Goal: Transaction & Acquisition: Purchase product/service

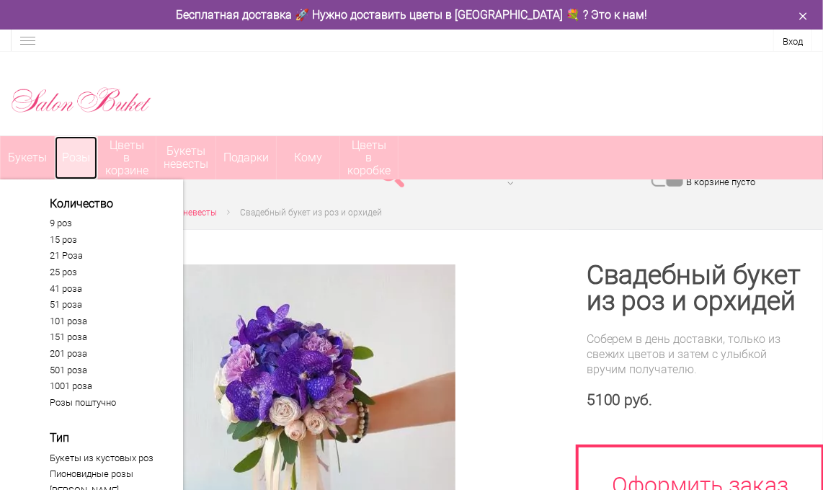
click at [97, 158] on link "Розы" at bounding box center [76, 157] width 43 height 43
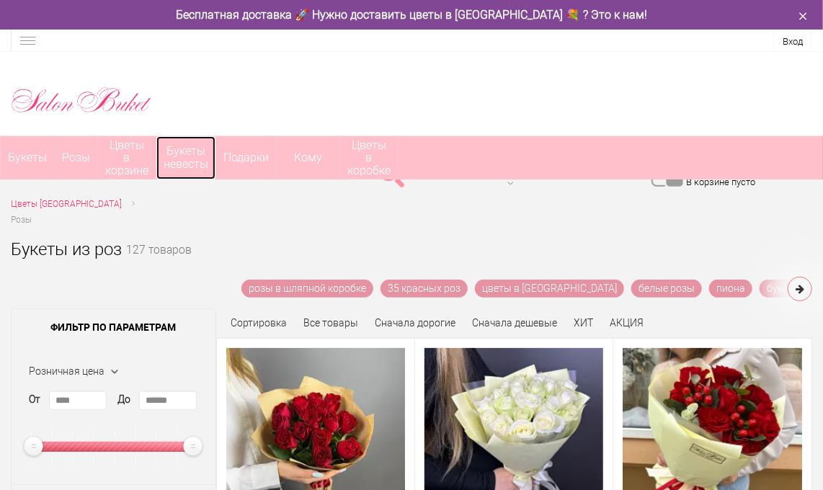
click at [216, 162] on link "Букеты невесты" at bounding box center [185, 157] width 59 height 43
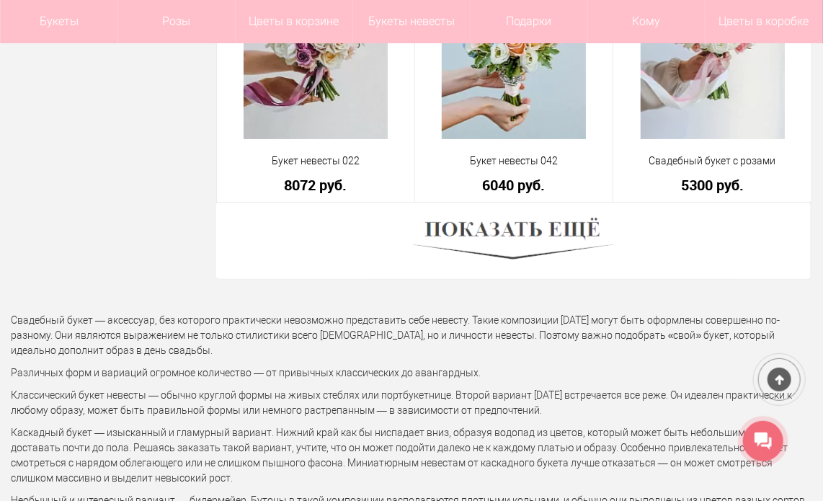
scroll to position [4326, 0]
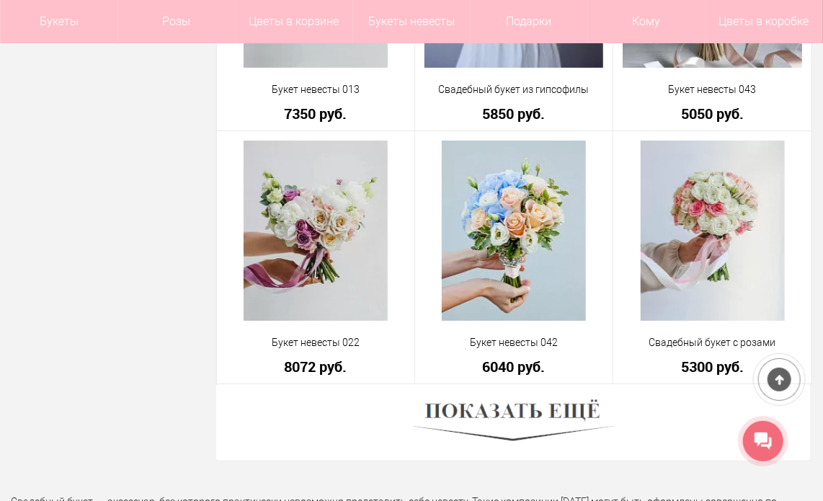
scroll to position [4038, 0]
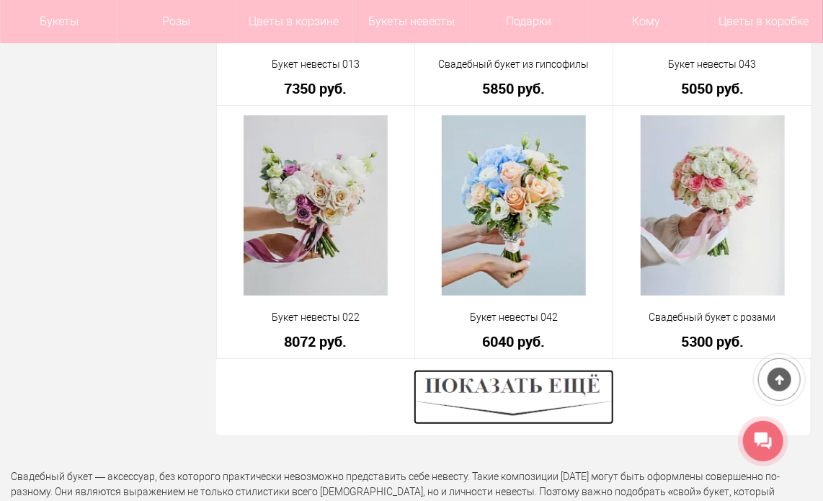
click at [506, 370] on img at bounding box center [514, 397] width 200 height 55
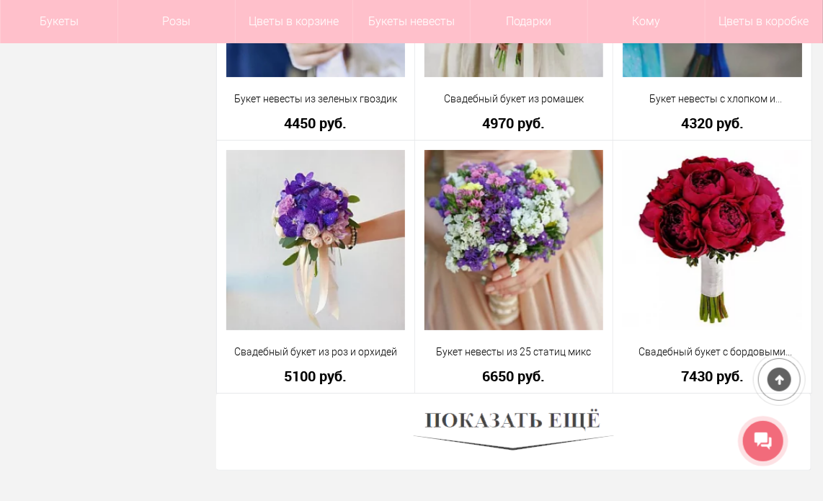
scroll to position [8076, 0]
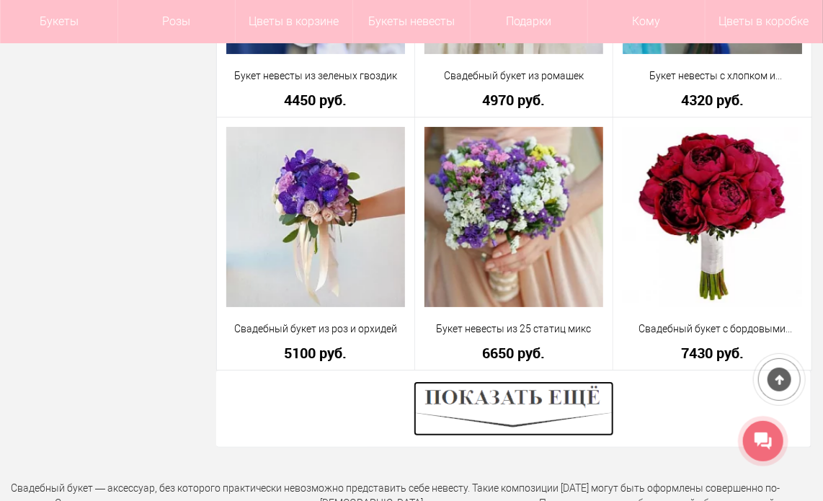
click at [541, 381] on img at bounding box center [514, 408] width 200 height 55
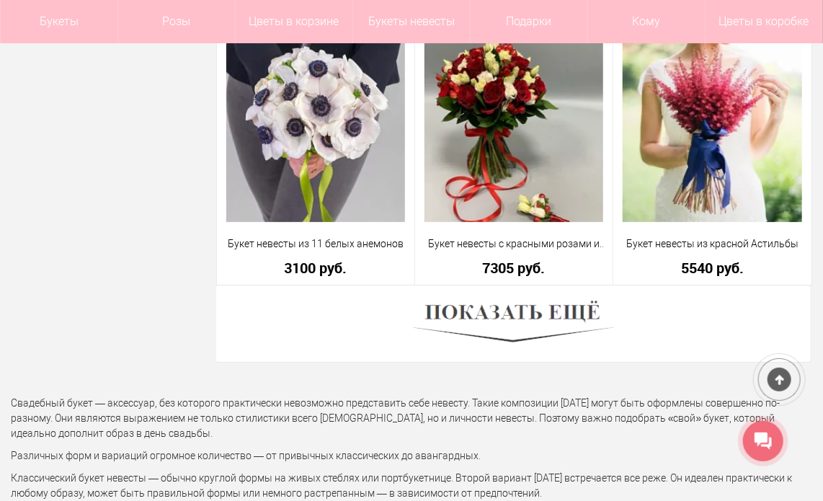
scroll to position [12258, 0]
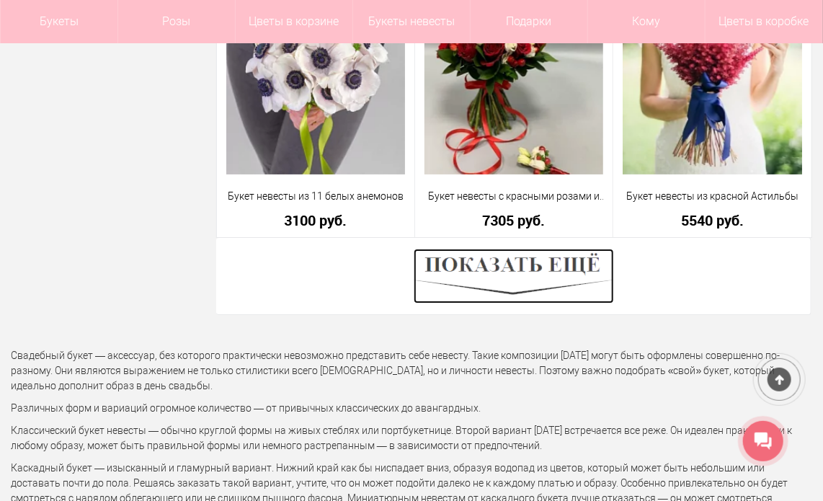
click at [491, 249] on img at bounding box center [514, 276] width 200 height 55
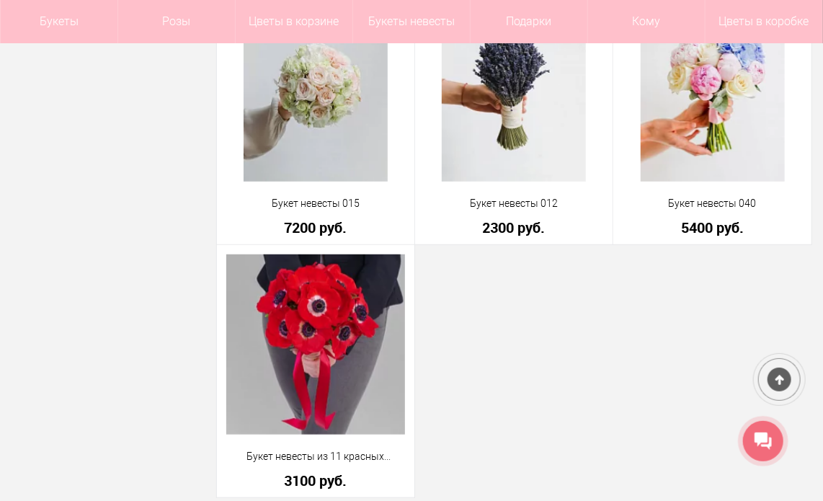
scroll to position [14854, 0]
